Goal: Task Accomplishment & Management: Use online tool/utility

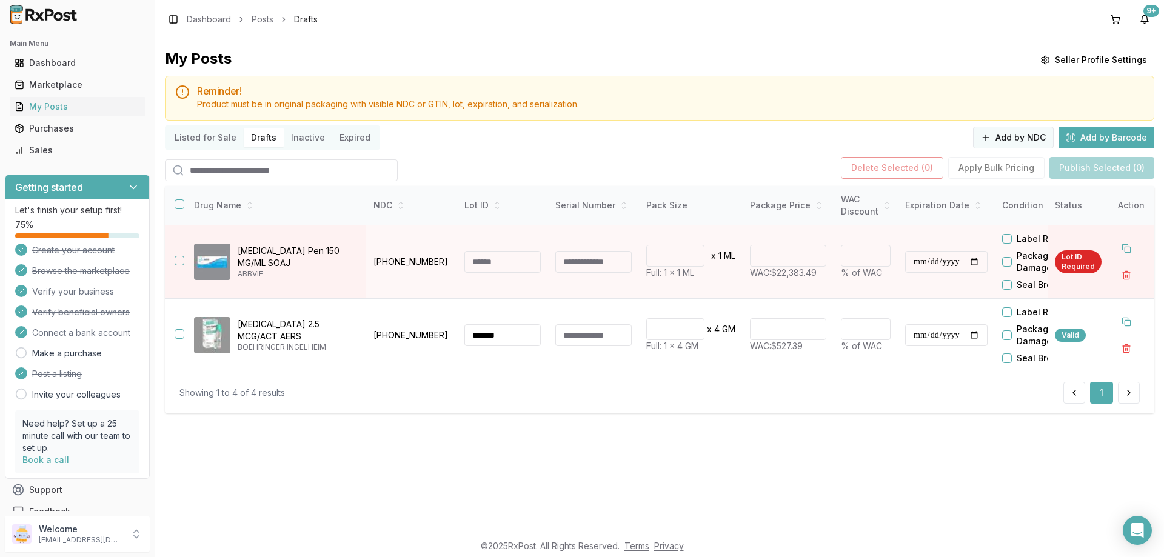
click at [1013, 136] on button "Add by NDC" at bounding box center [1013, 138] width 81 height 22
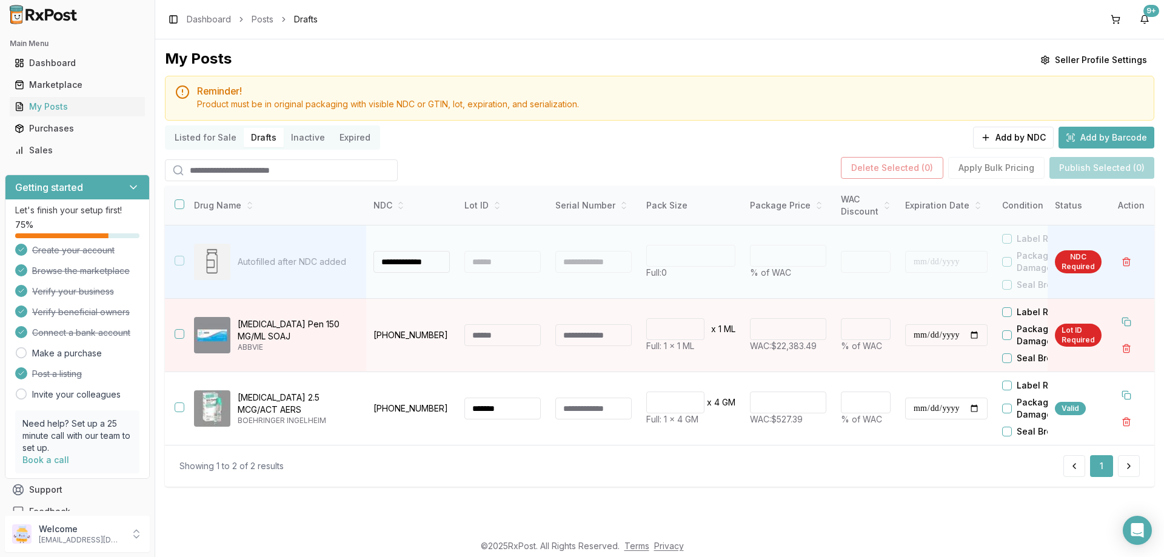
scroll to position [0, 3]
type input "**********"
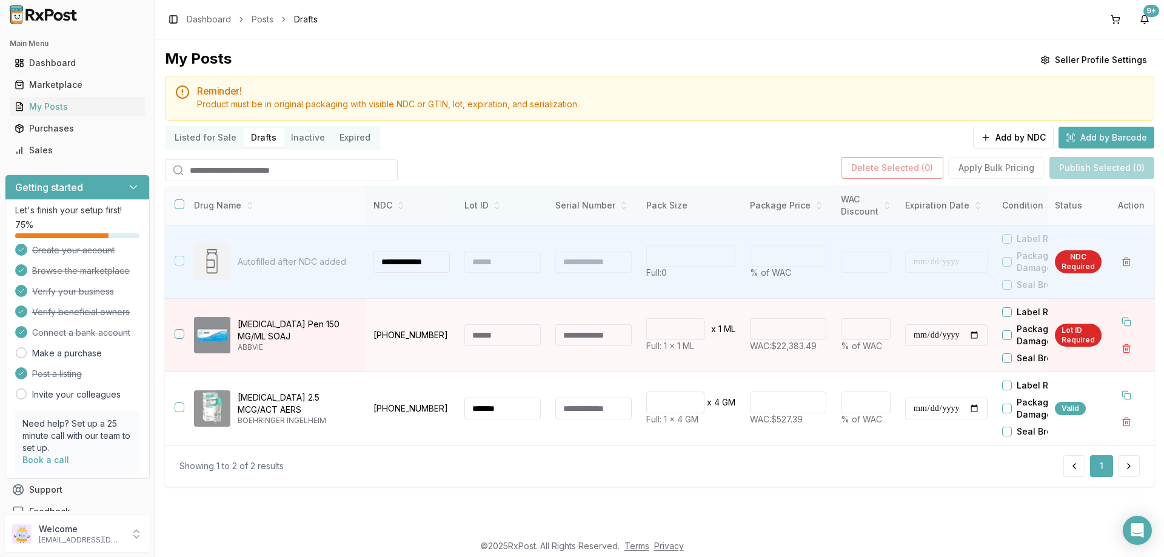
click at [501, 223] on th "Lot ID" at bounding box center [502, 205] width 91 height 39
type input "*"
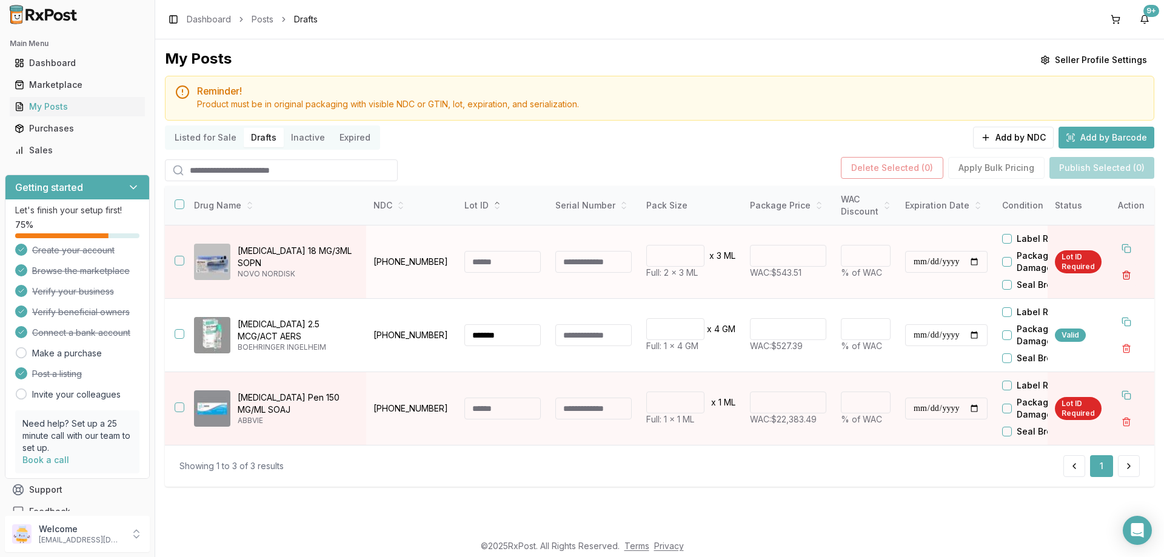
click at [1124, 277] on button "button" at bounding box center [1127, 275] width 22 height 22
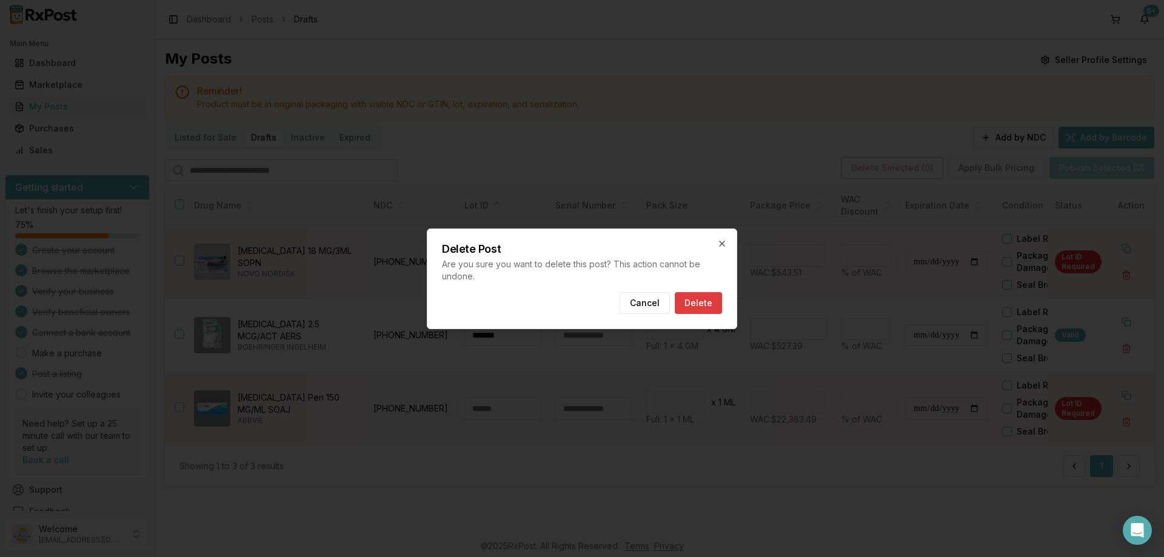
click at [714, 305] on button "Delete" at bounding box center [698, 303] width 47 height 22
